Goal: Transaction & Acquisition: Purchase product/service

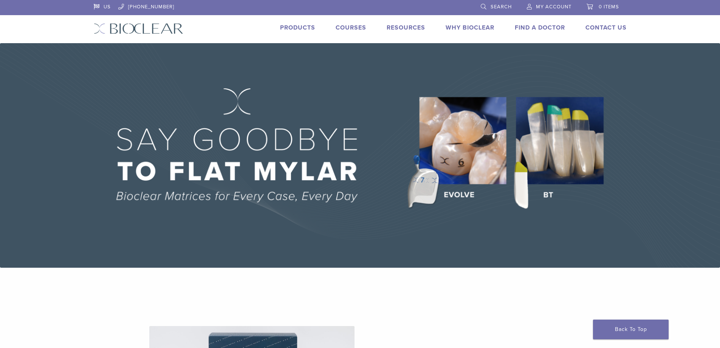
click at [299, 28] on link "Products" at bounding box center [297, 28] width 35 height 8
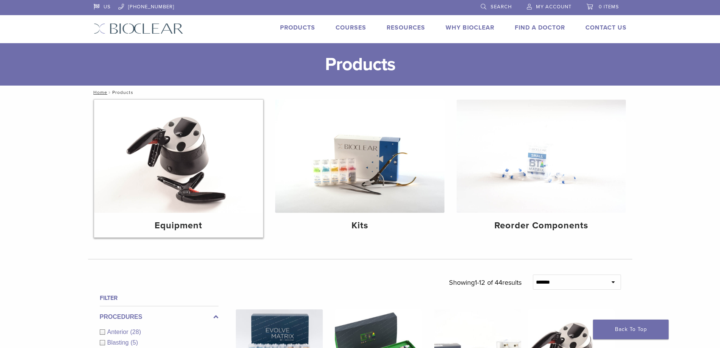
click at [203, 168] on img at bounding box center [178, 155] width 169 height 113
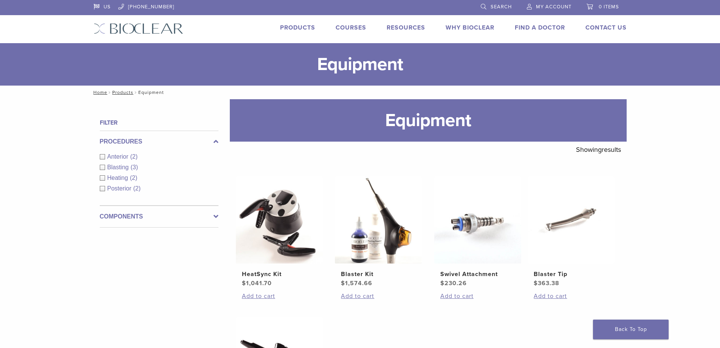
click at [492, 6] on span "Search" at bounding box center [501, 7] width 21 height 6
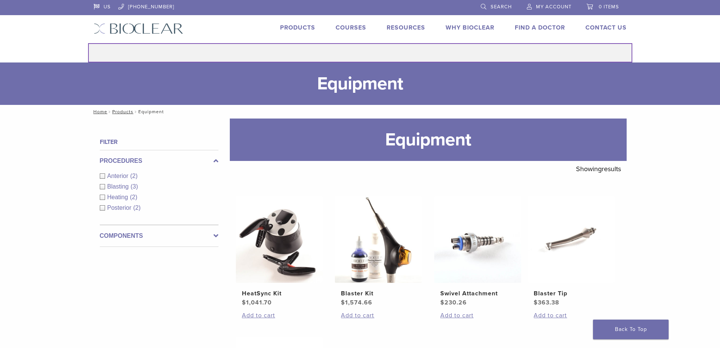
click at [385, 50] on input "Search for:" at bounding box center [360, 52] width 545 height 19
type input "*******"
click at [88, 43] on button "Search" at bounding box center [88, 43] width 0 height 0
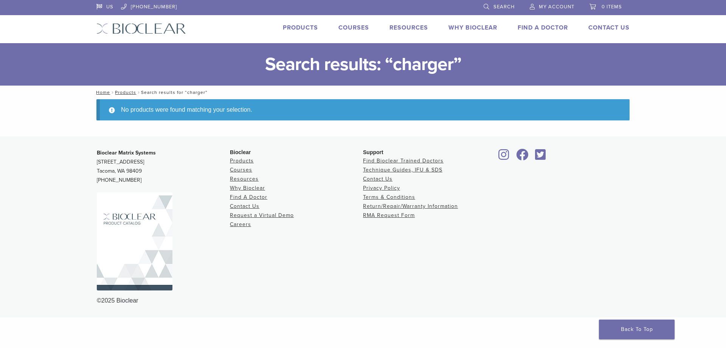
click at [509, 7] on span "Search" at bounding box center [504, 7] width 21 height 6
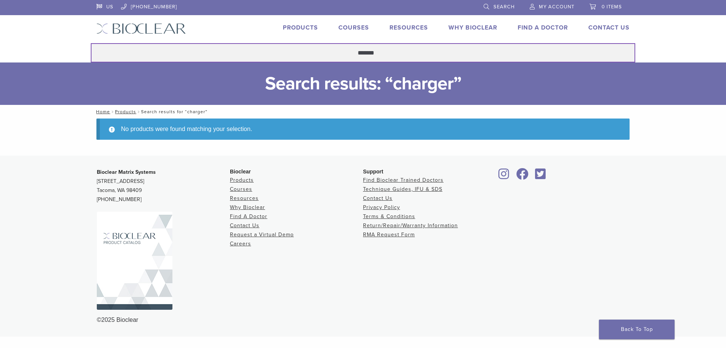
click at [427, 47] on input "*******" at bounding box center [363, 52] width 545 height 19
type input "*"
type input "****"
click at [90, 43] on button "Search" at bounding box center [90, 43] width 0 height 0
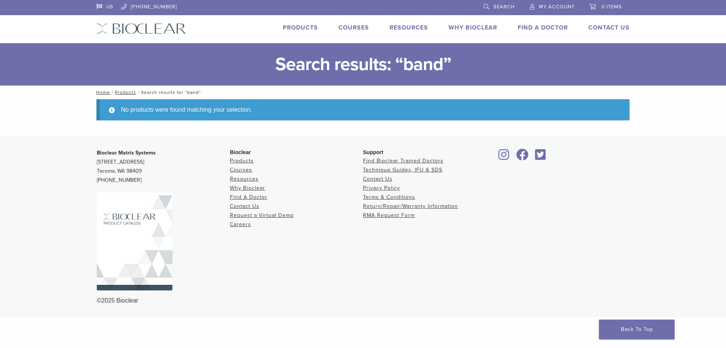
click at [295, 25] on link "Products" at bounding box center [300, 28] width 35 height 8
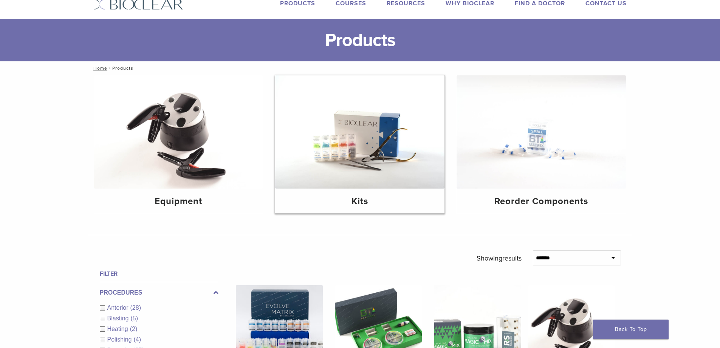
scroll to position [38, 0]
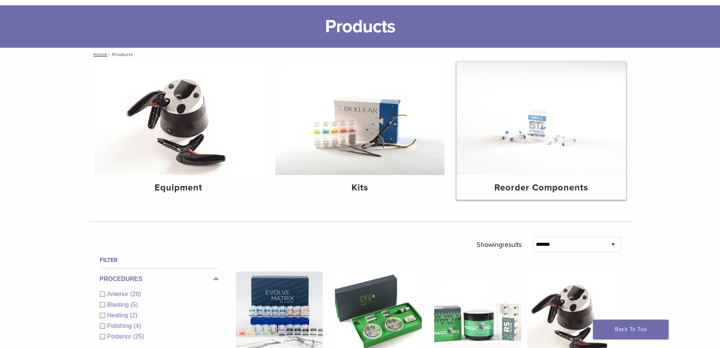
click at [546, 129] on img at bounding box center [541, 118] width 169 height 113
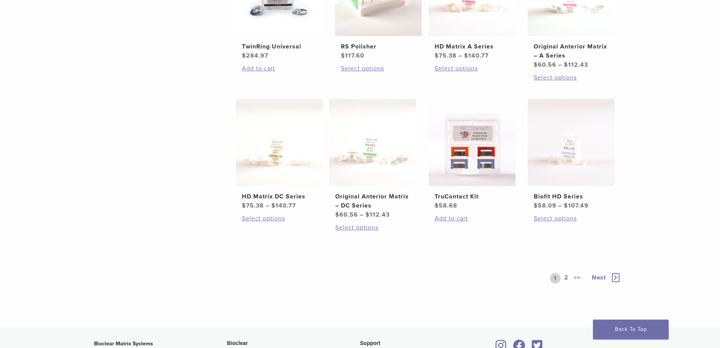
scroll to position [378, 0]
click at [565, 277] on link "2" at bounding box center [566, 277] width 7 height 11
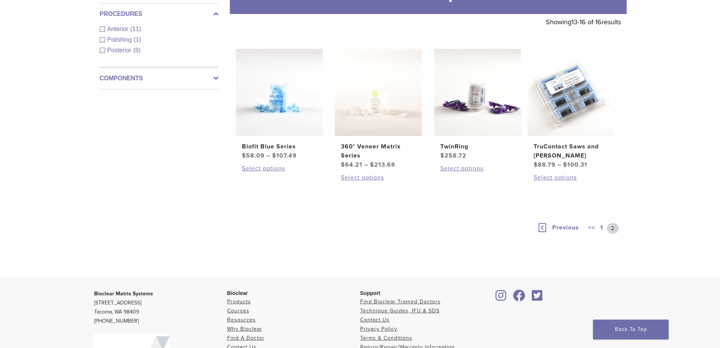
scroll to position [124, 0]
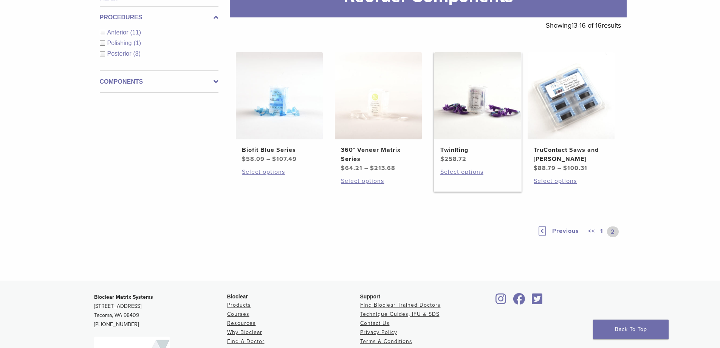
click at [487, 121] on img at bounding box center [478, 95] width 87 height 87
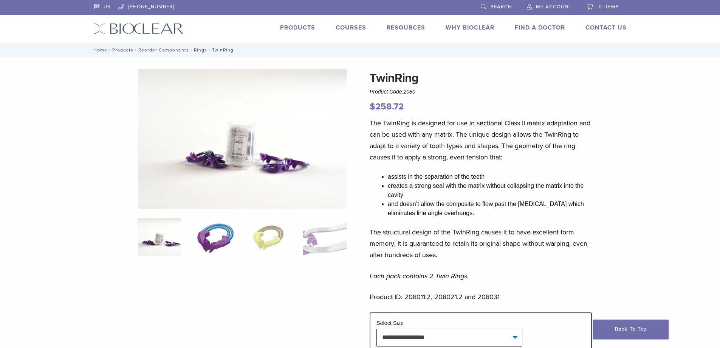
click at [221, 241] on img at bounding box center [214, 237] width 43 height 38
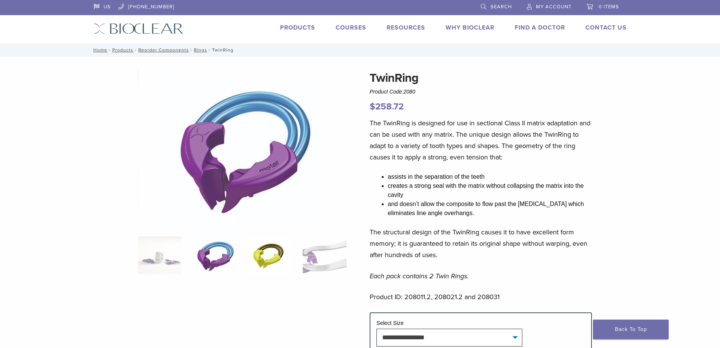
click at [283, 256] on img at bounding box center [269, 255] width 43 height 38
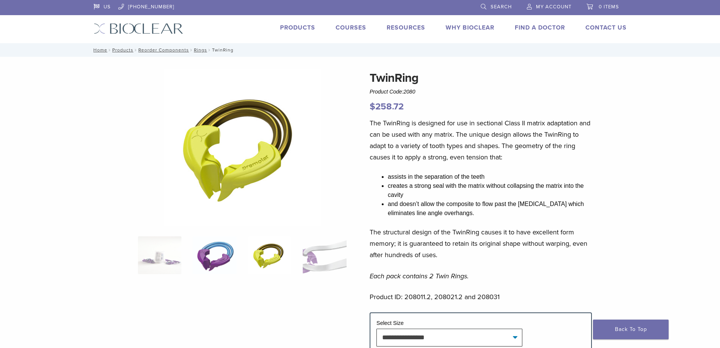
click at [219, 249] on img at bounding box center [214, 255] width 43 height 38
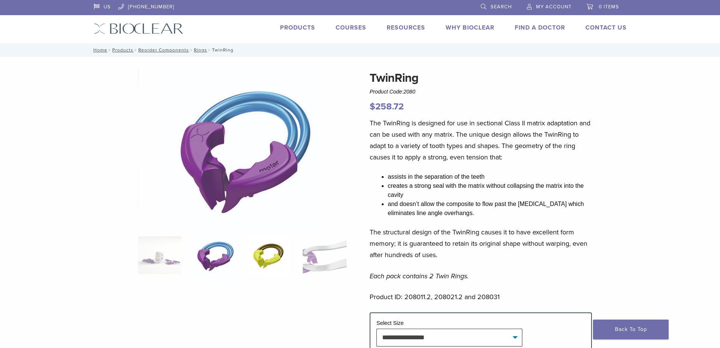
click at [273, 250] on img at bounding box center [269, 255] width 43 height 38
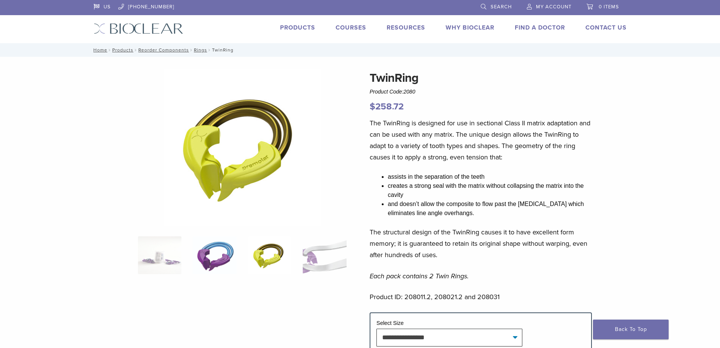
click at [225, 254] on img at bounding box center [214, 255] width 43 height 38
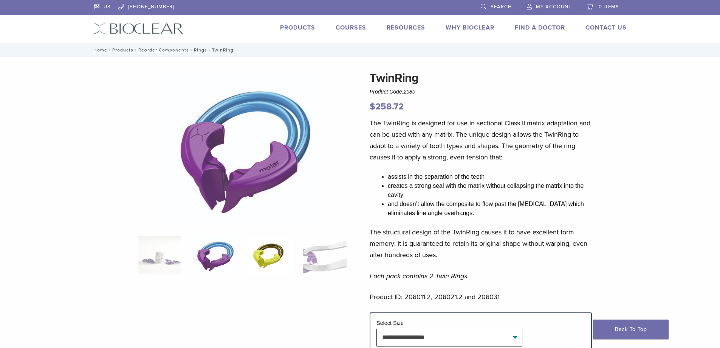
drag, startPoint x: 269, startPoint y: 259, endPoint x: 236, endPoint y: 259, distance: 32.9
click at [269, 259] on img at bounding box center [269, 255] width 43 height 38
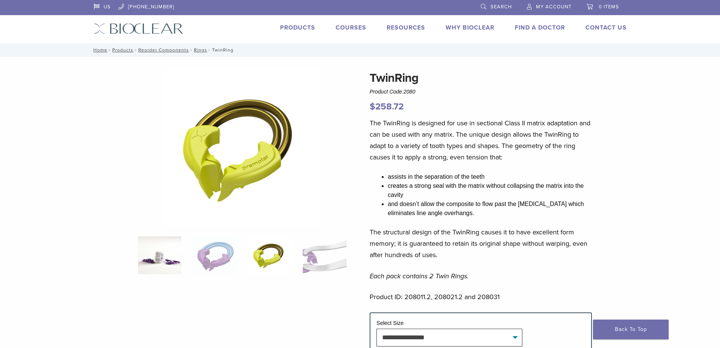
click at [172, 255] on img at bounding box center [159, 255] width 43 height 38
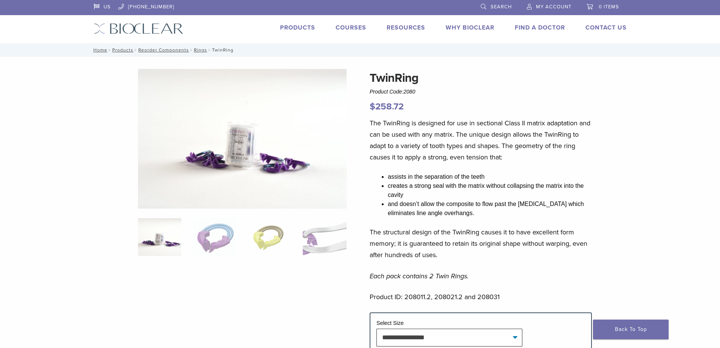
drag, startPoint x: 216, startPoint y: 245, endPoint x: 244, endPoint y: 244, distance: 27.6
click at [218, 245] on img at bounding box center [214, 237] width 43 height 38
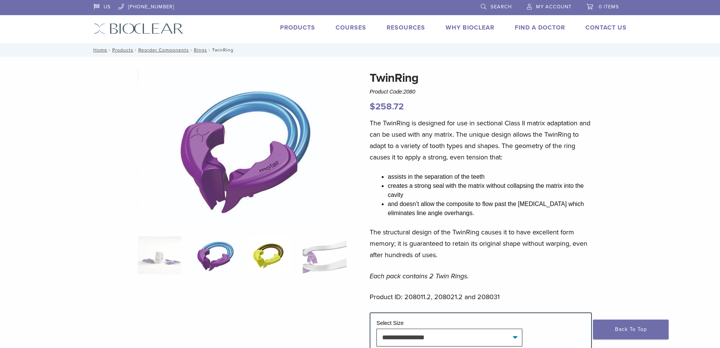
click at [264, 248] on img at bounding box center [269, 255] width 43 height 38
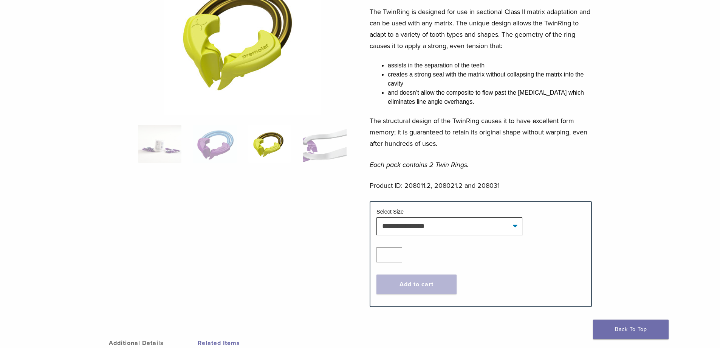
scroll to position [113, 0]
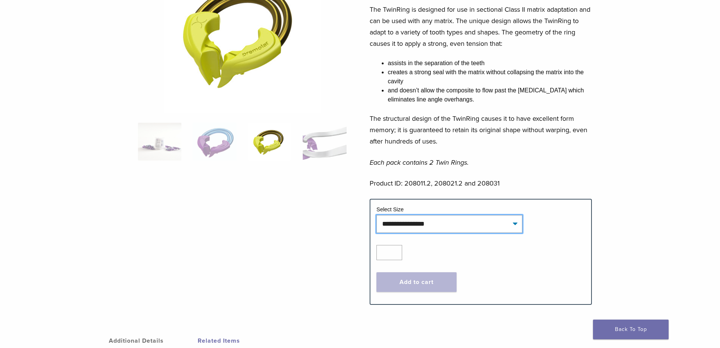
click at [453, 224] on select "**********" at bounding box center [450, 223] width 146 height 17
click at [377, 215] on select "**********" at bounding box center [450, 223] width 146 height 17
select select "**********"
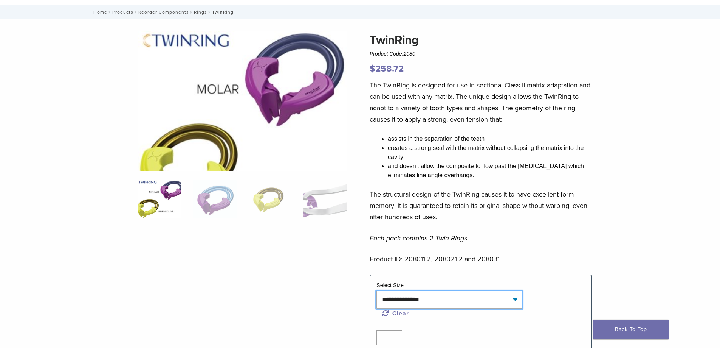
scroll to position [0, 0]
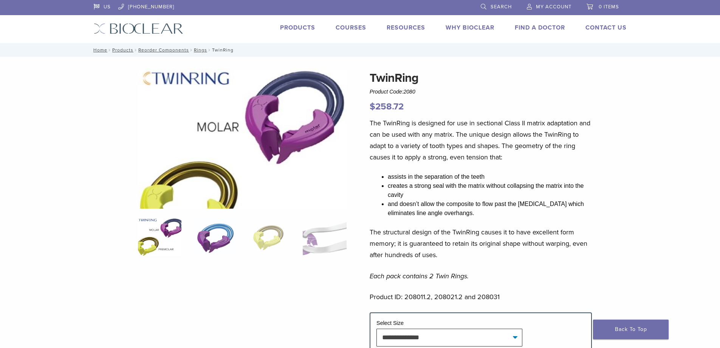
click at [220, 237] on img at bounding box center [214, 237] width 43 height 38
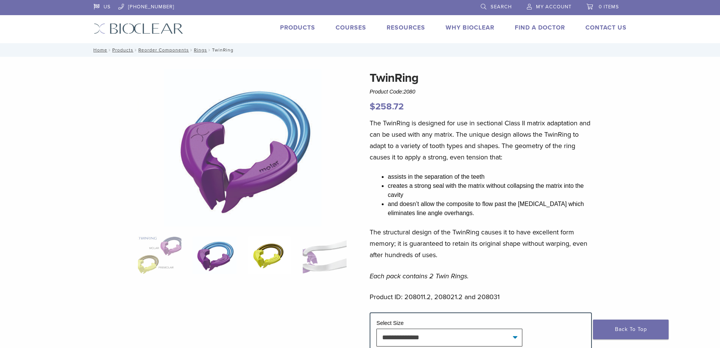
click at [272, 253] on img at bounding box center [269, 255] width 43 height 38
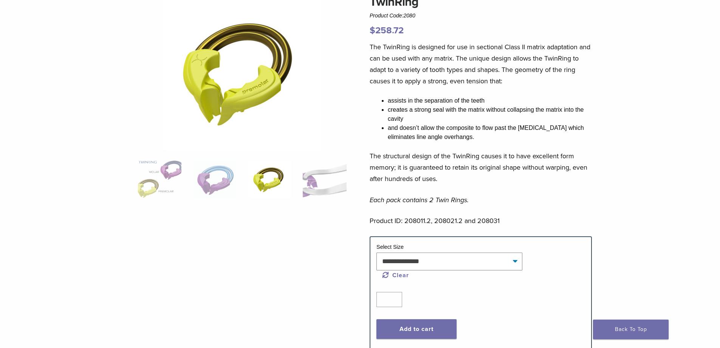
scroll to position [113, 0]
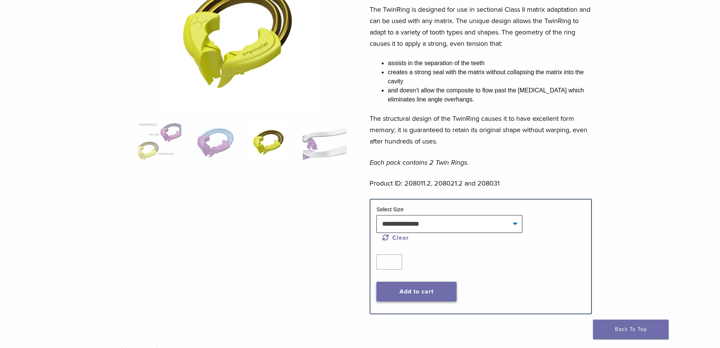
click at [422, 292] on button "Add to cart" at bounding box center [417, 291] width 80 height 20
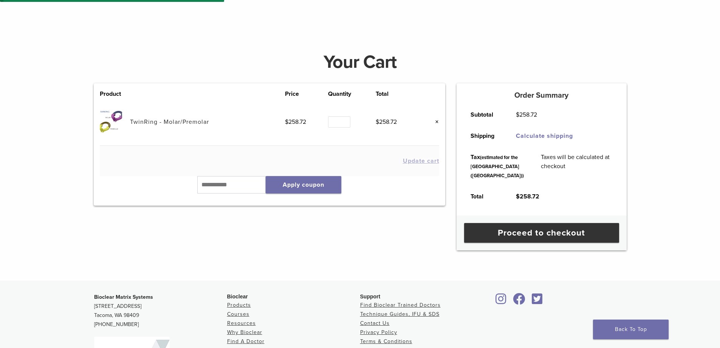
scroll to position [76, 0]
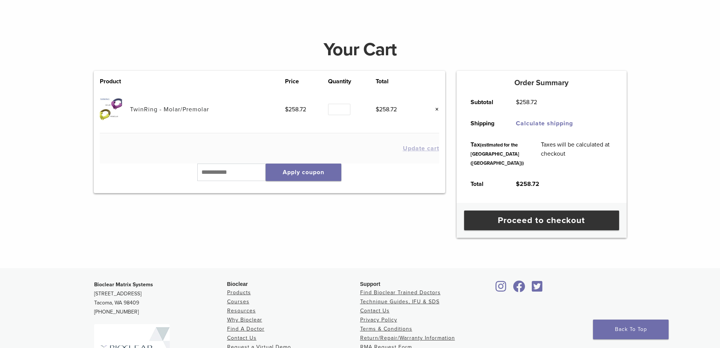
click at [177, 110] on link "TwinRing - Molar/Premolar" at bounding box center [169, 110] width 79 height 8
